Goal: Download file/media

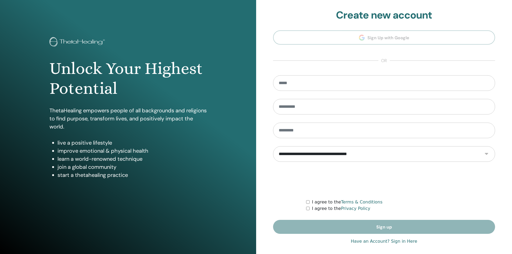
click at [374, 243] on link "Have an Account? Sign in Here" at bounding box center [384, 241] width 66 height 6
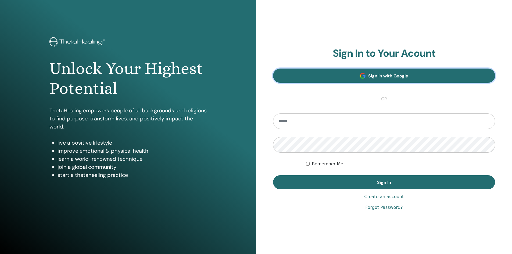
click at [352, 76] on link "Sign In with Google" at bounding box center [384, 76] width 222 height 14
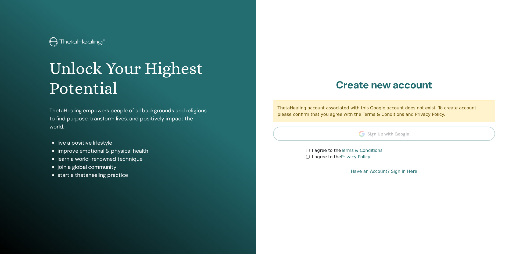
click at [404, 171] on link "Have an Account? Sign in Here" at bounding box center [384, 171] width 66 height 6
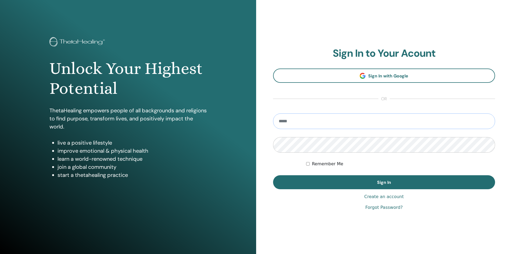
click at [341, 121] on input "email" at bounding box center [384, 122] width 222 height 16
type input "*"
type input "**********"
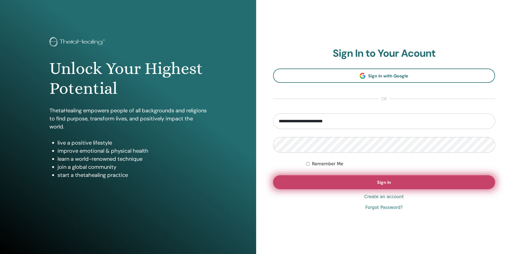
click at [399, 178] on button "Sign In" at bounding box center [384, 182] width 222 height 14
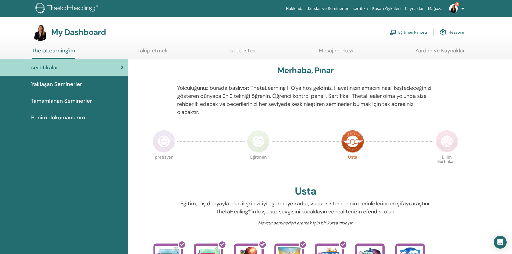
click at [412, 32] on link "Eğitmen Panosu" at bounding box center [408, 32] width 37 height 12
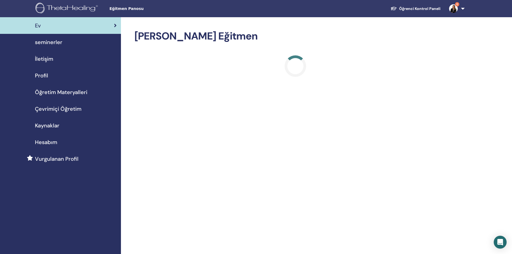
click at [52, 93] on span "Öğretim Materyalleri" at bounding box center [61, 92] width 52 height 8
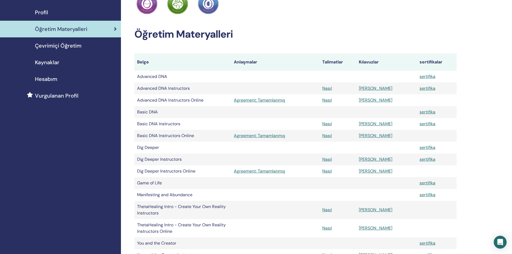
scroll to position [54, 0]
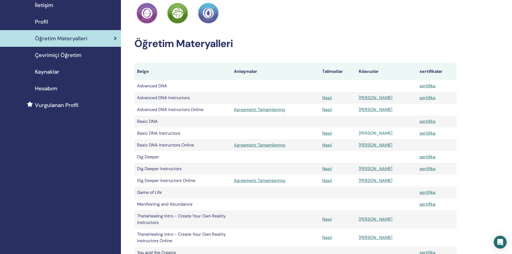
click at [386, 132] on link "[PERSON_NAME]" at bounding box center [376, 133] width 34 height 6
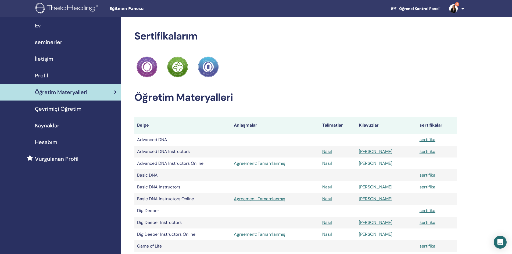
scroll to position [54, 0]
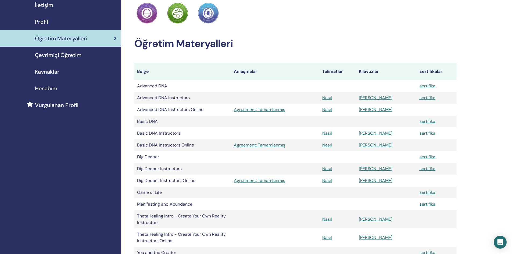
click at [424, 133] on link "sertifika" at bounding box center [428, 133] width 16 height 6
